Goal: Navigation & Orientation: Find specific page/section

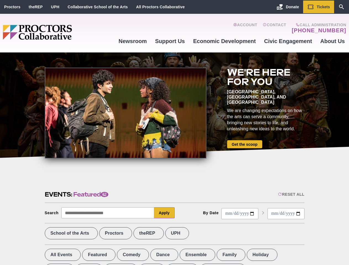
click at [174, 133] on div at bounding box center [126, 113] width 162 height 91
click at [291, 195] on div "Reset All" at bounding box center [291, 194] width 26 height 4
click at [164, 213] on button "Apply" at bounding box center [164, 213] width 20 height 11
